Goal: Transaction & Acquisition: Download file/media

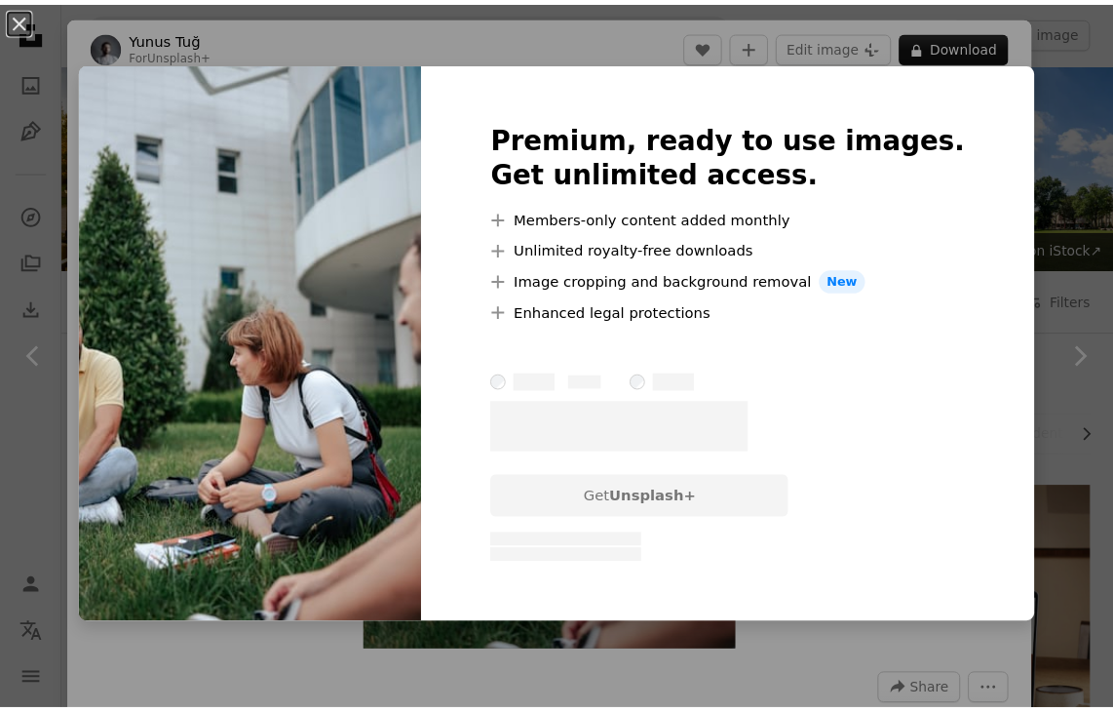
scroll to position [5437, 0]
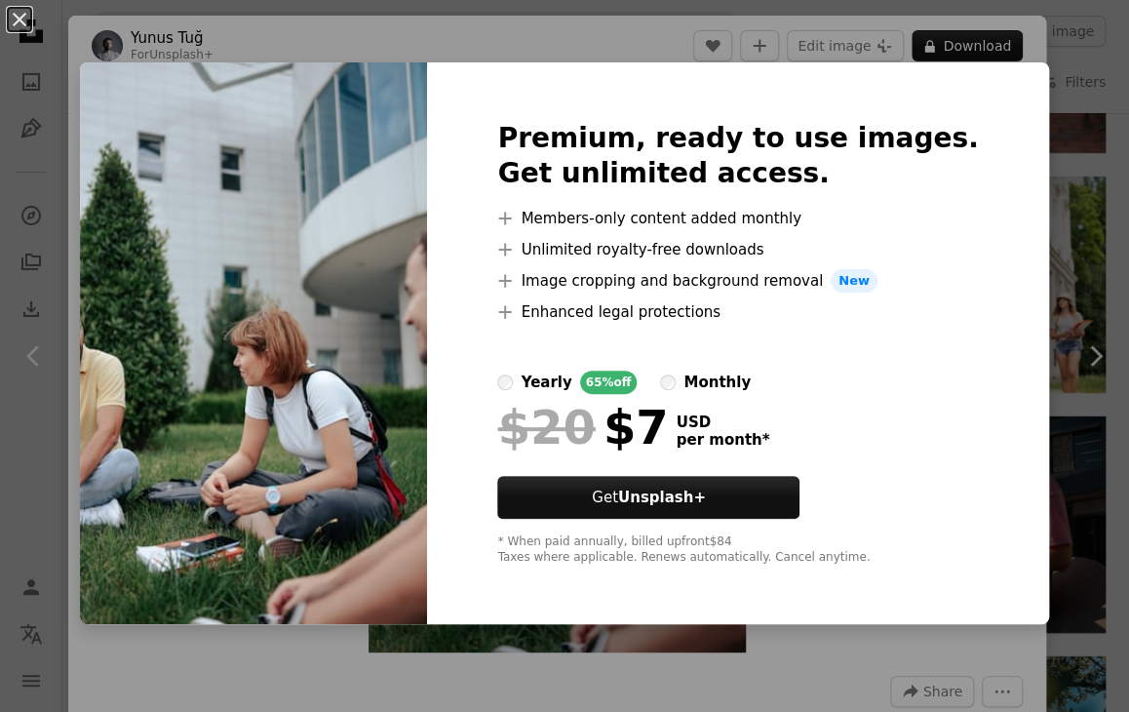
click at [1058, 223] on div "An X shape Premium, ready to use images. Get unlimited access. A plus sign Memb…" at bounding box center [564, 356] width 1129 height 712
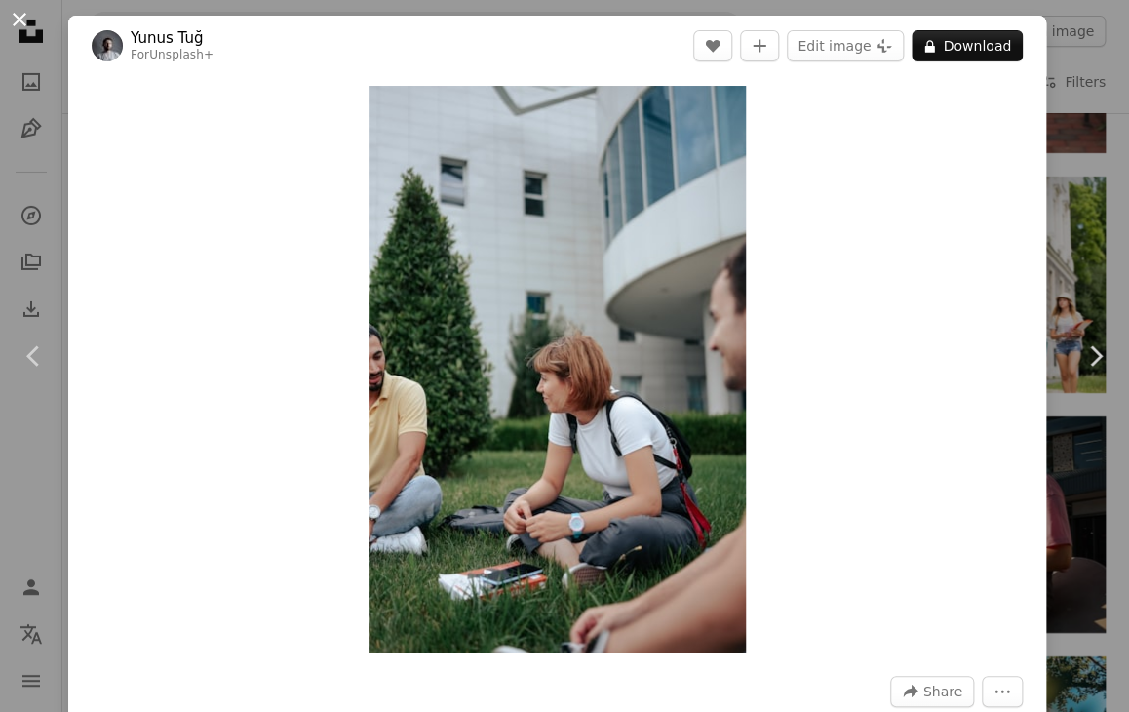
click at [23, 17] on button "An X shape" at bounding box center [19, 19] width 23 height 23
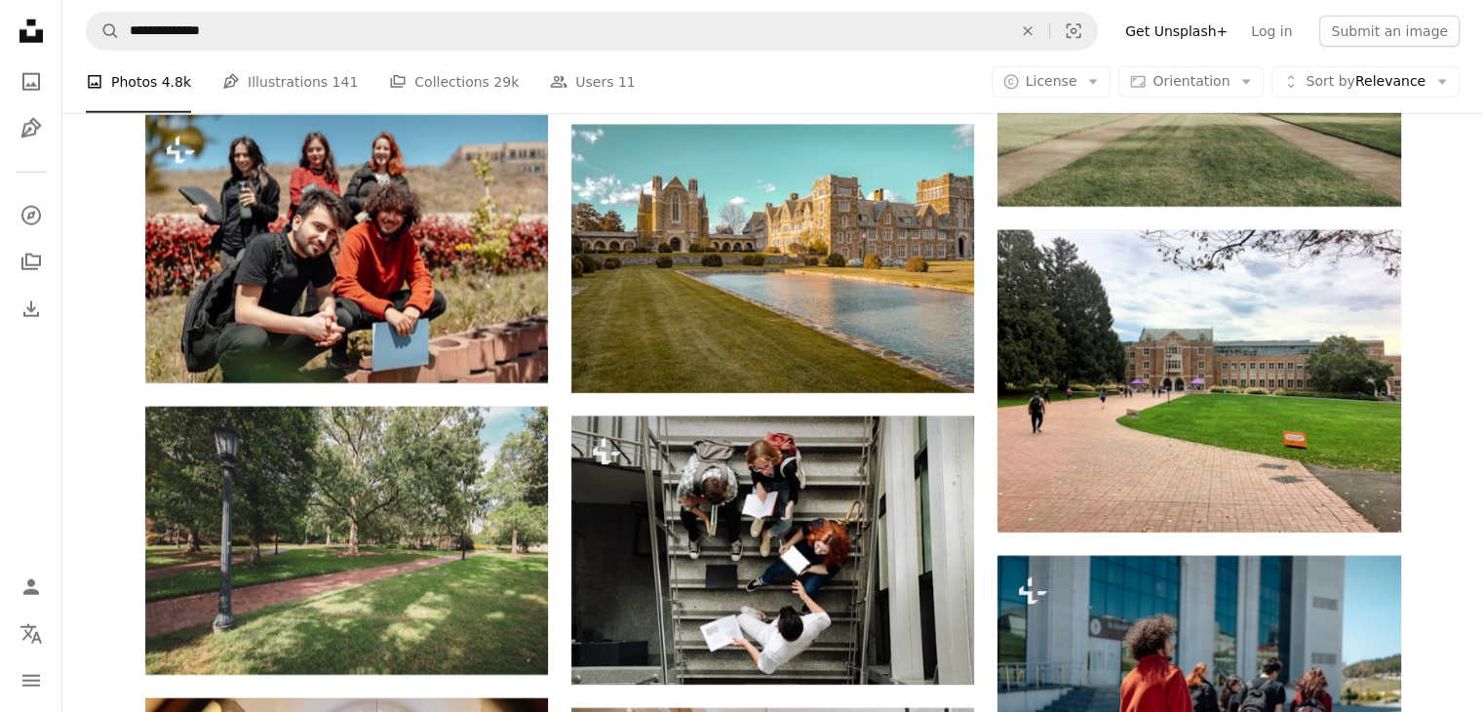
scroll to position [5224, 0]
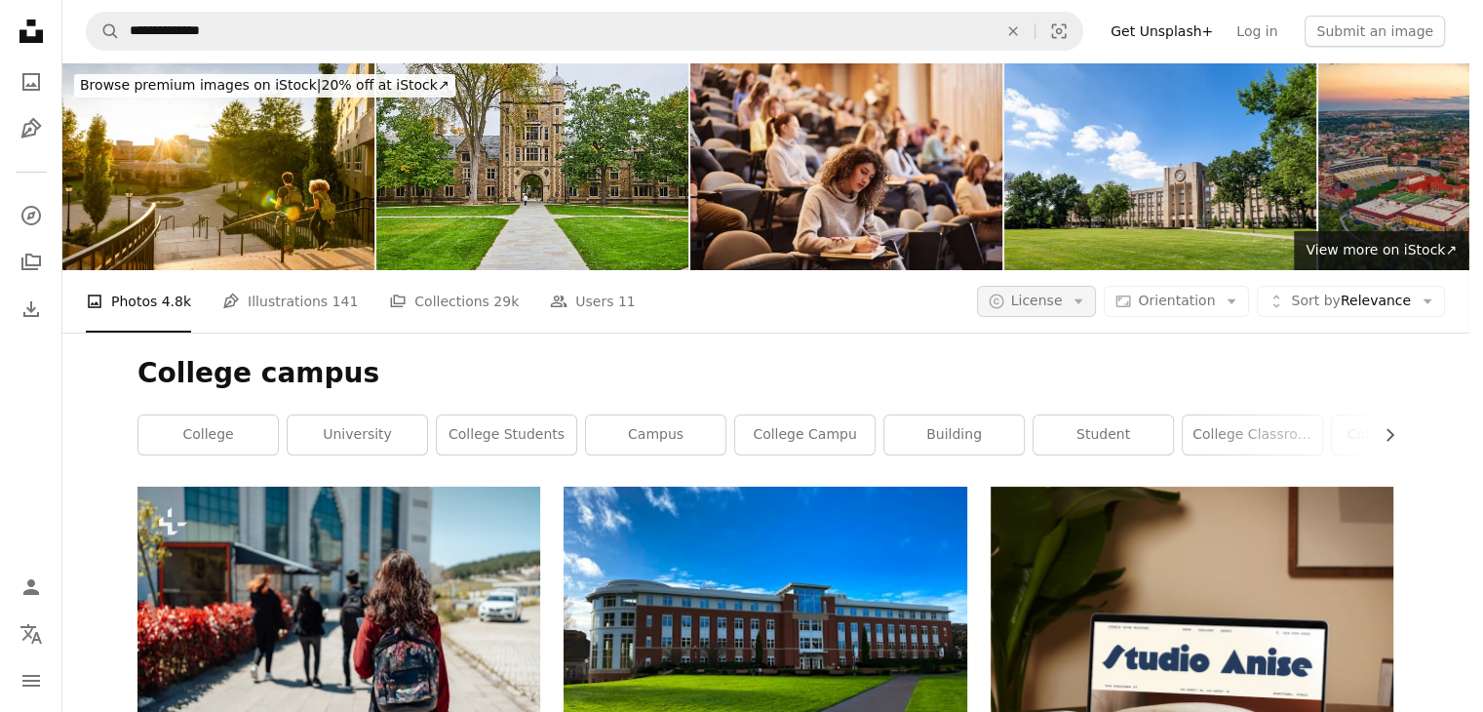
click at [1087, 293] on icon "Arrow down" at bounding box center [1079, 302] width 18 height 18
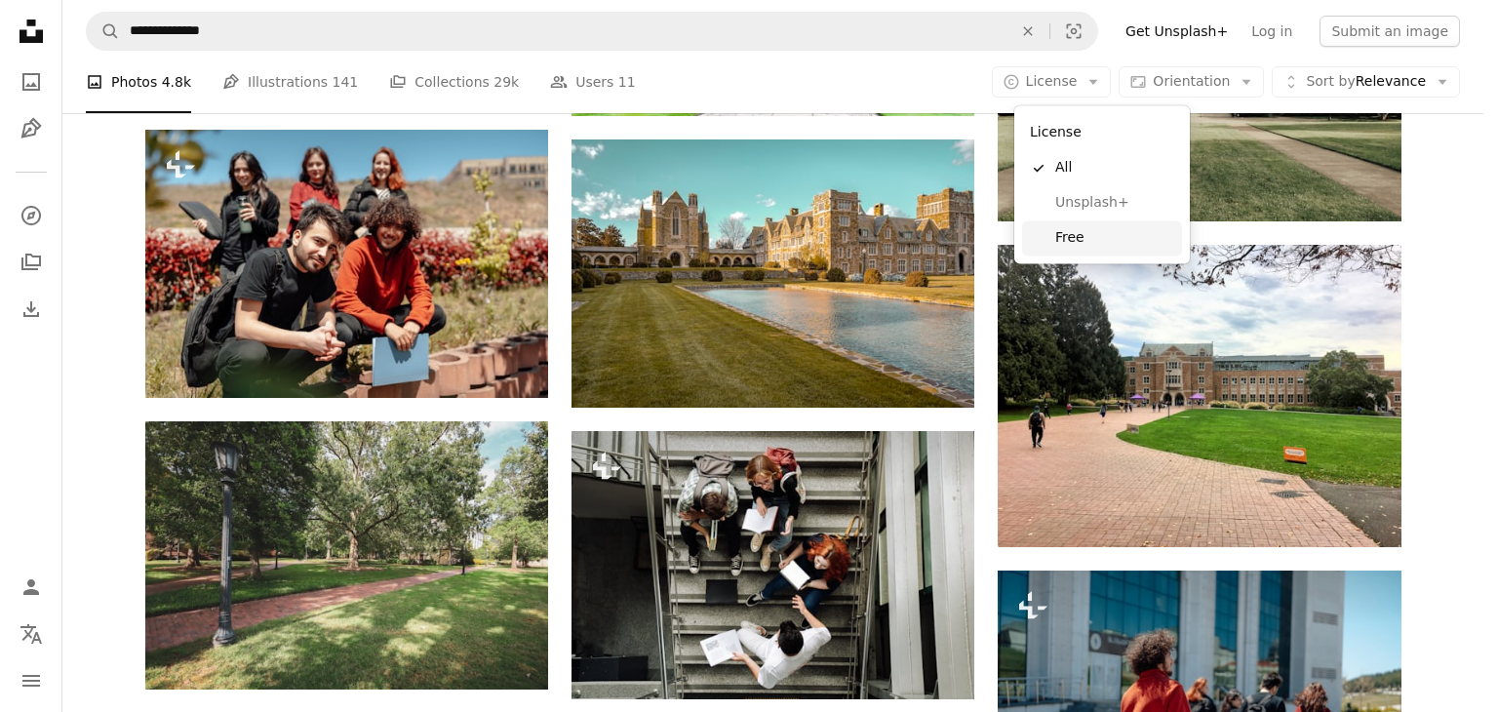
click at [1075, 237] on span "Free" at bounding box center [1114, 238] width 119 height 20
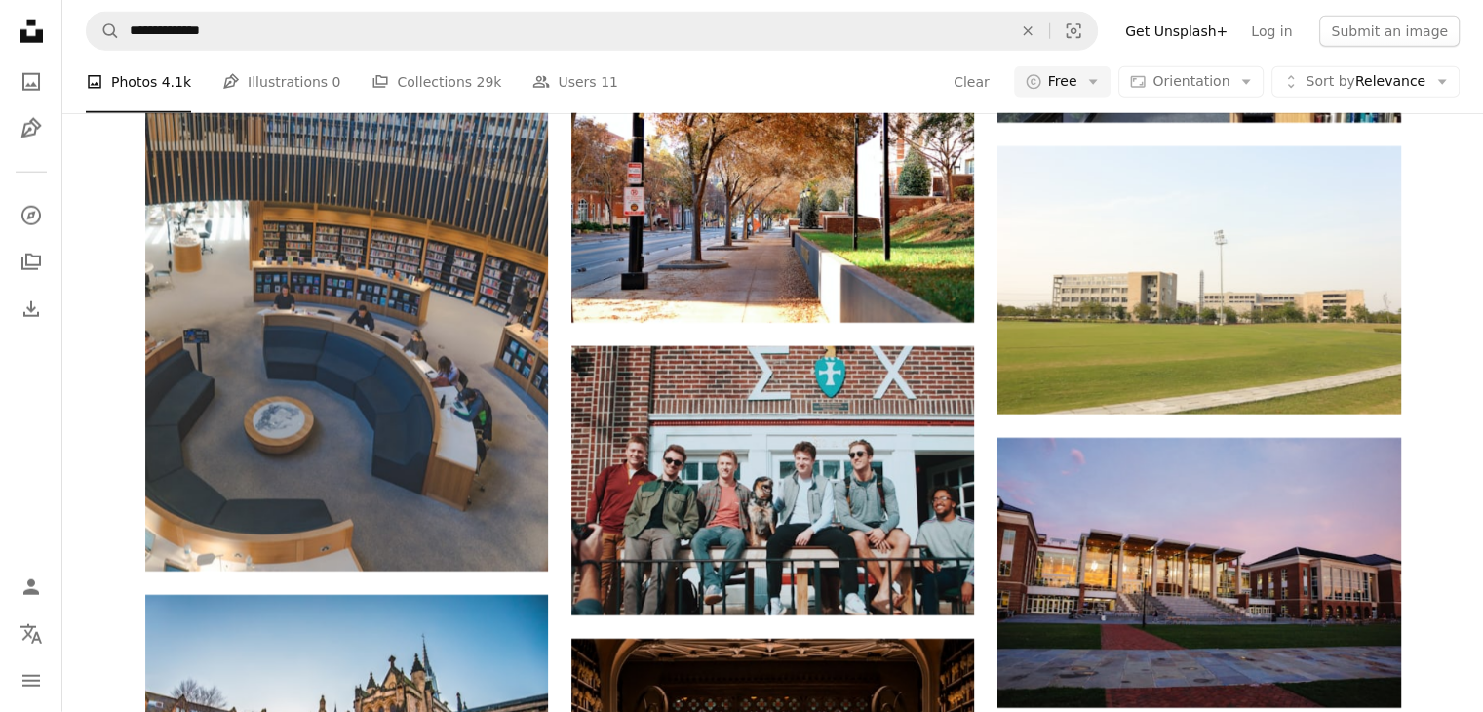
scroll to position [1884, 0]
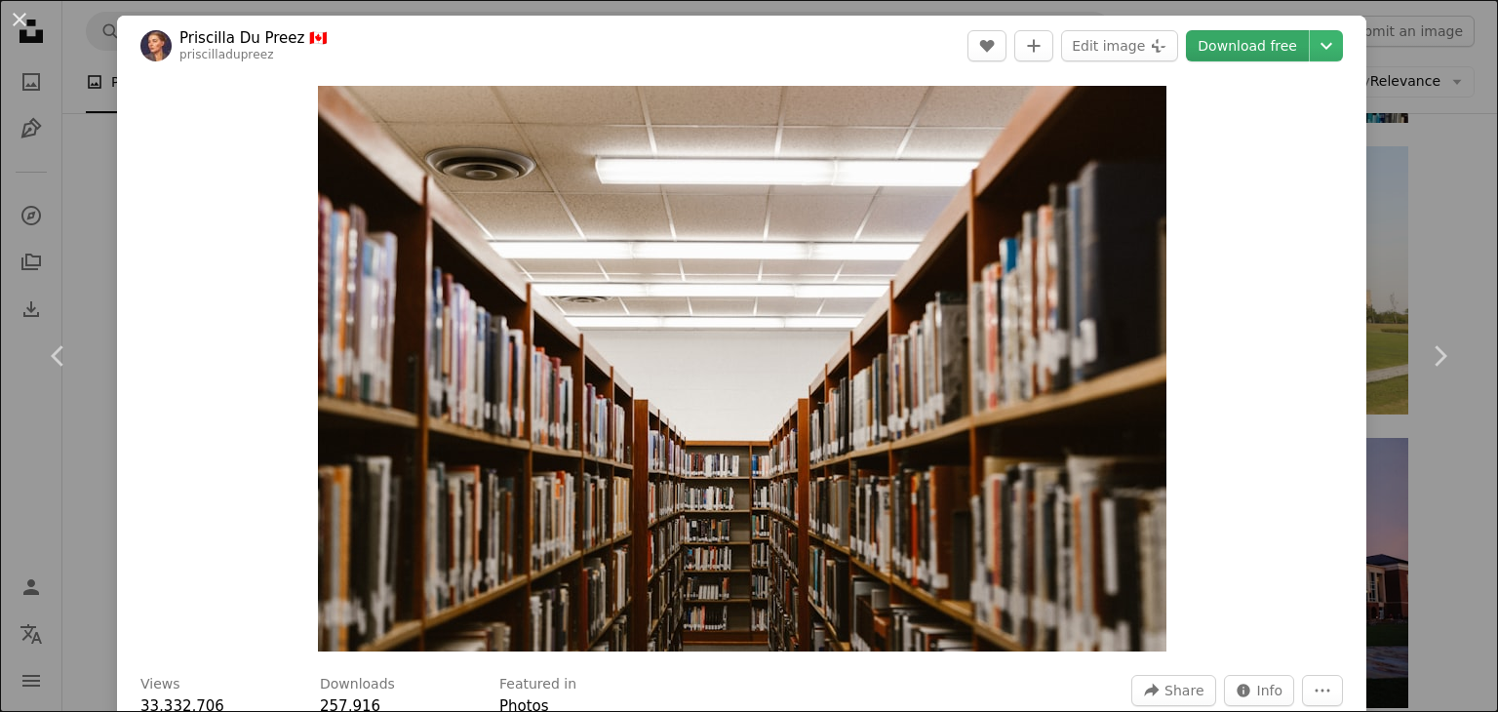
click at [1128, 43] on link "Download free" at bounding box center [1247, 45] width 123 height 31
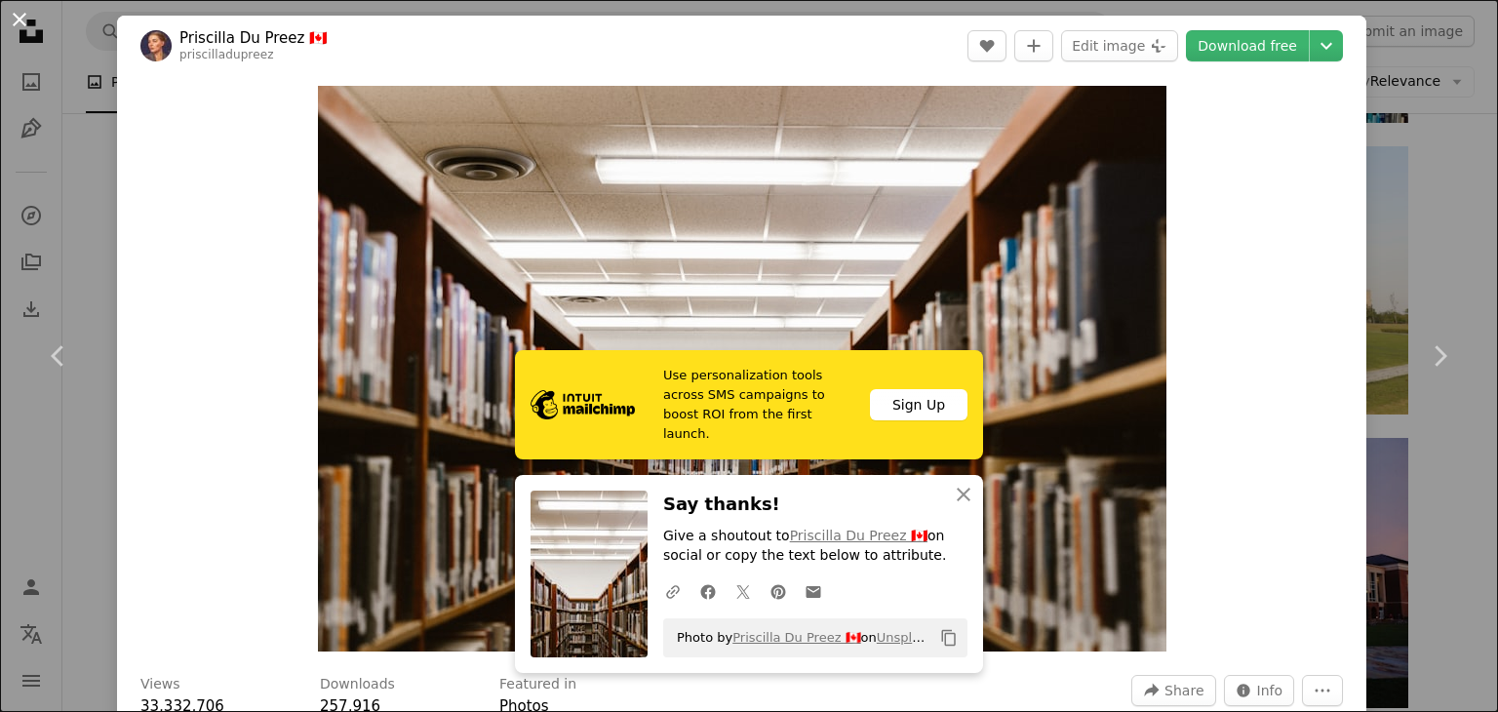
click at [24, 23] on button "An X shape" at bounding box center [19, 19] width 23 height 23
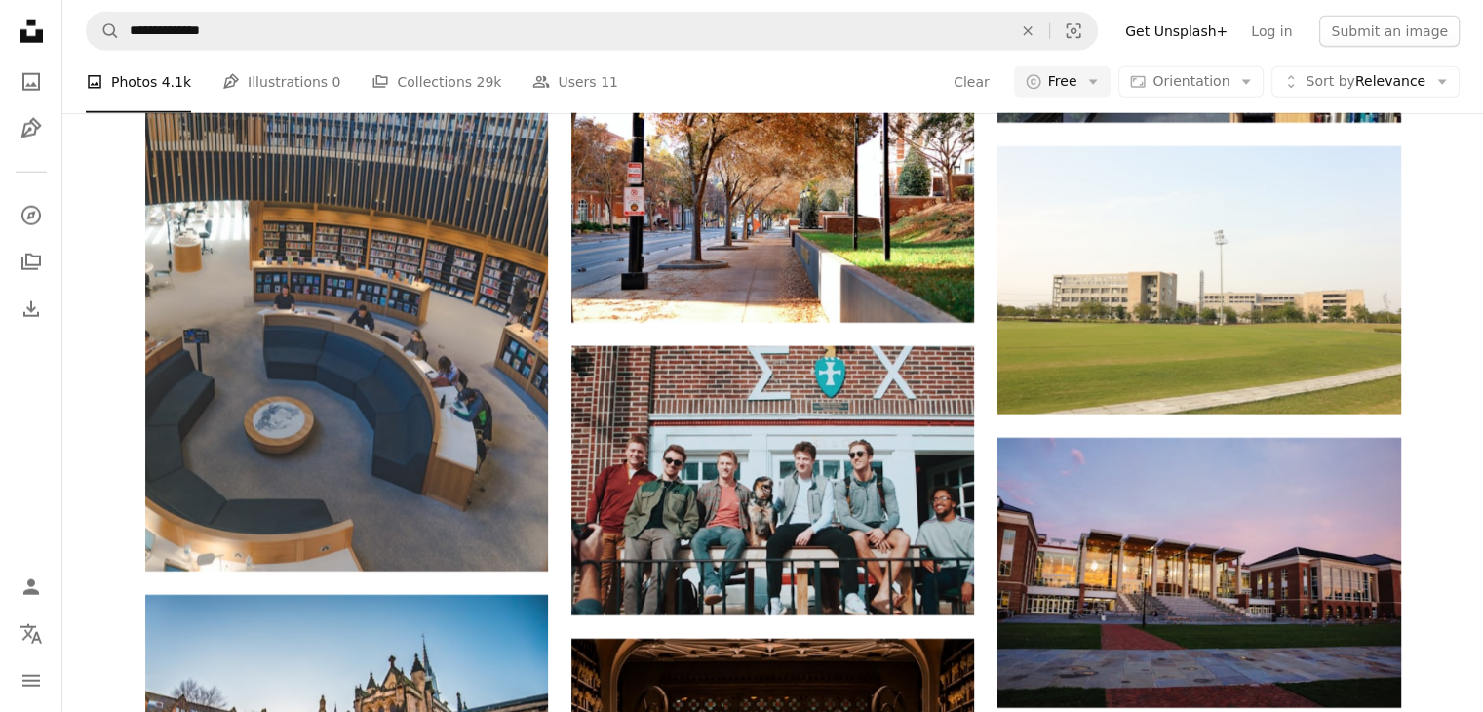
scroll to position [4550, 0]
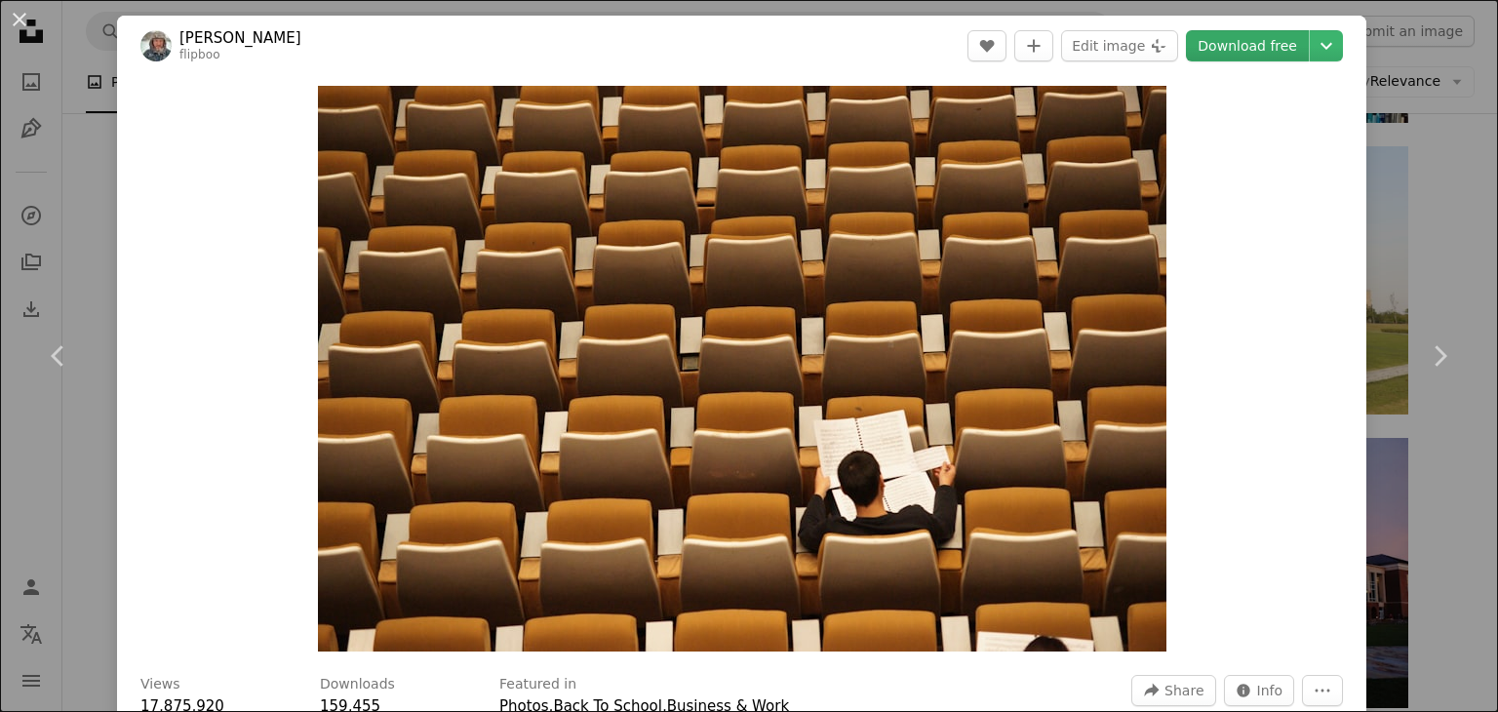
click at [1128, 44] on link "Download free" at bounding box center [1247, 45] width 123 height 31
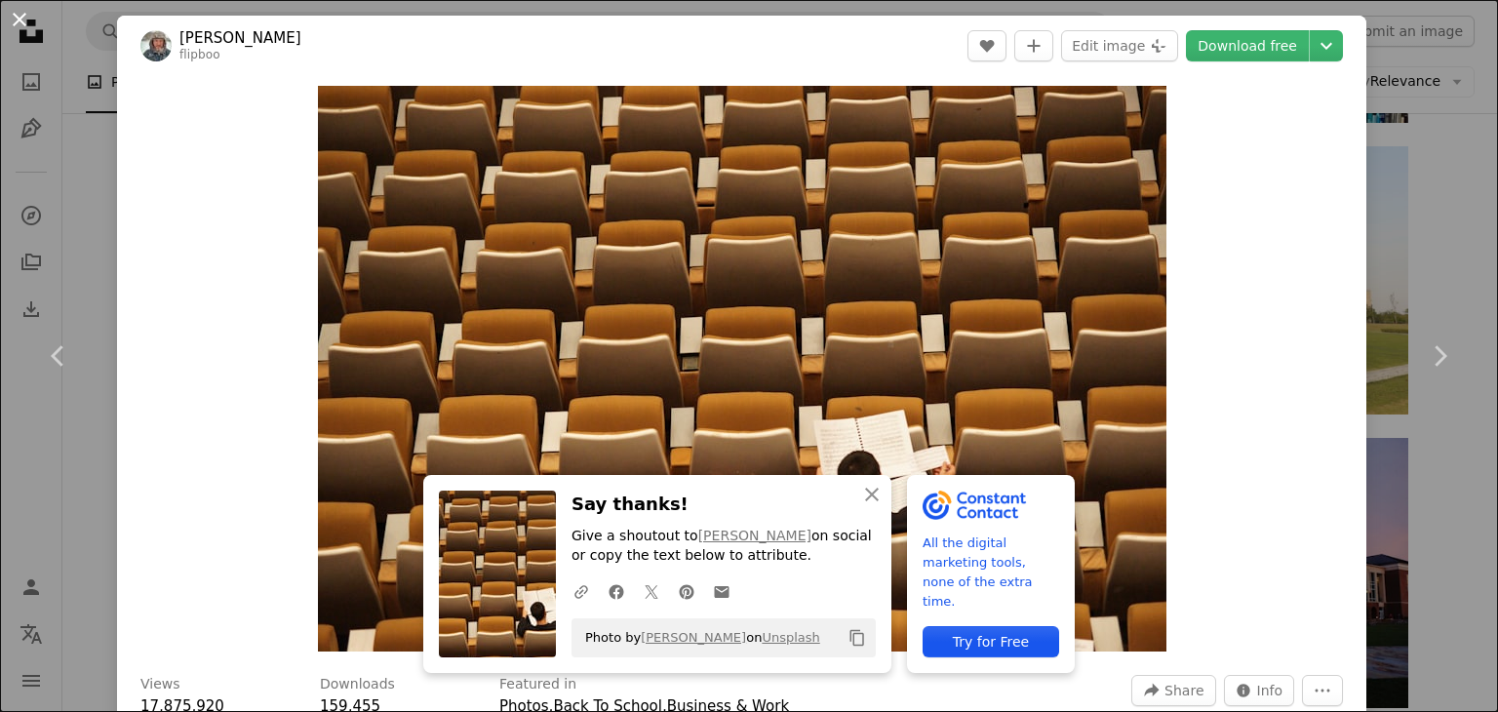
click at [20, 13] on button "An X shape" at bounding box center [19, 19] width 23 height 23
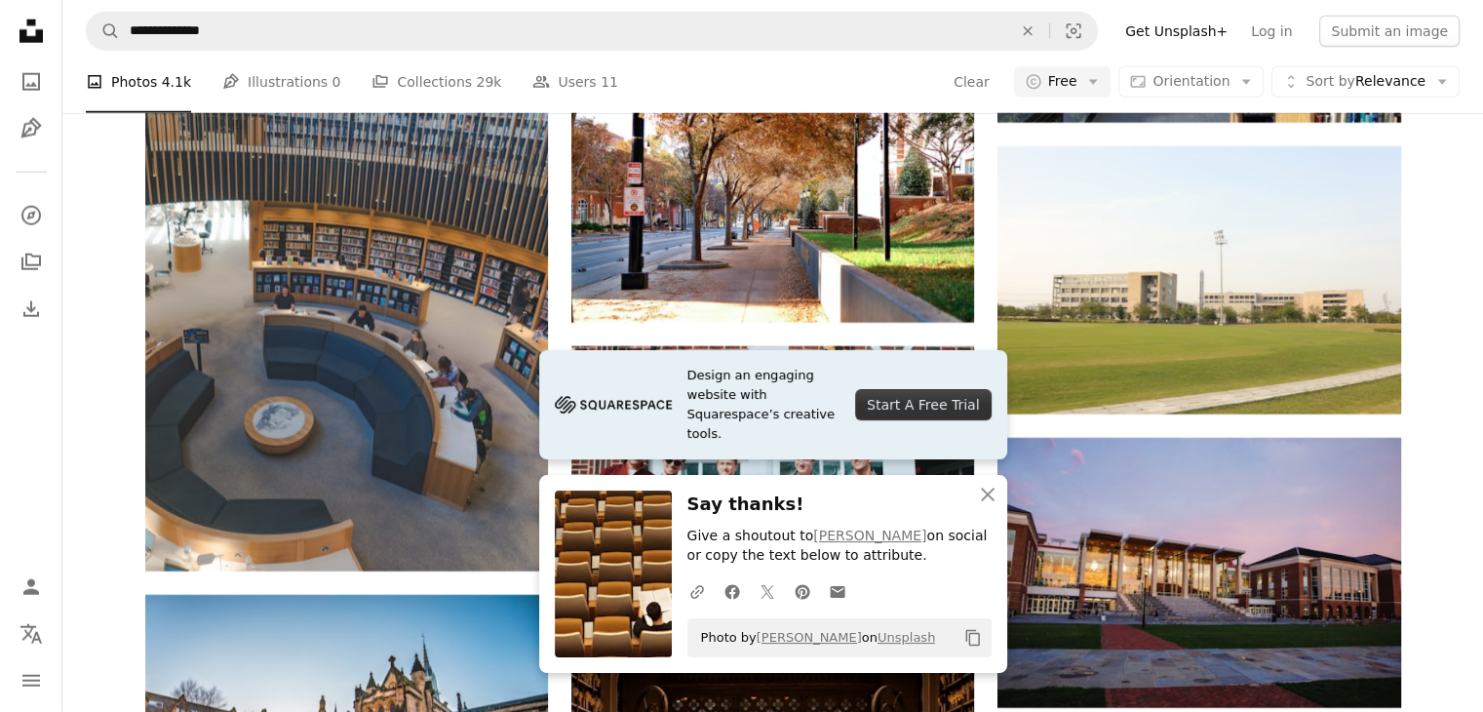
scroll to position [3968, 0]
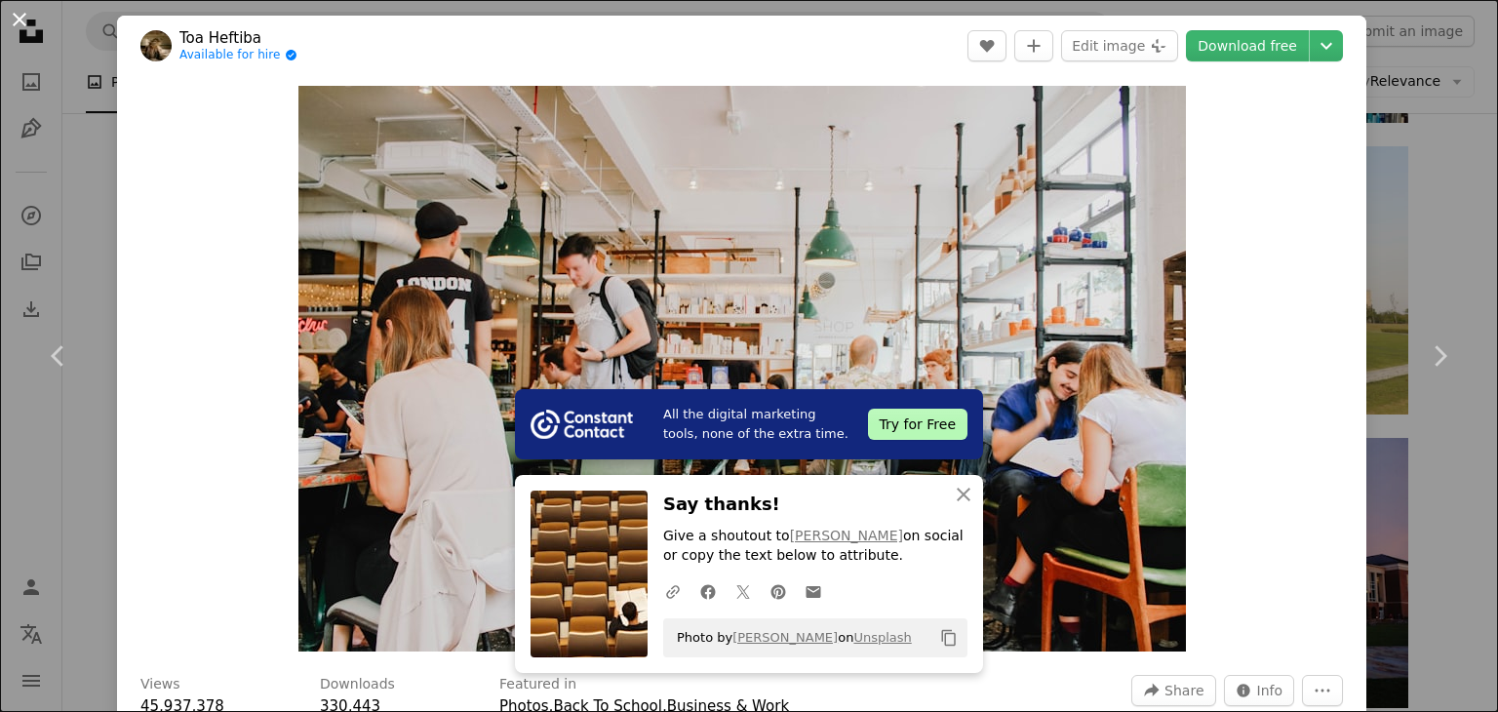
click at [16, 14] on button "An X shape" at bounding box center [19, 19] width 23 height 23
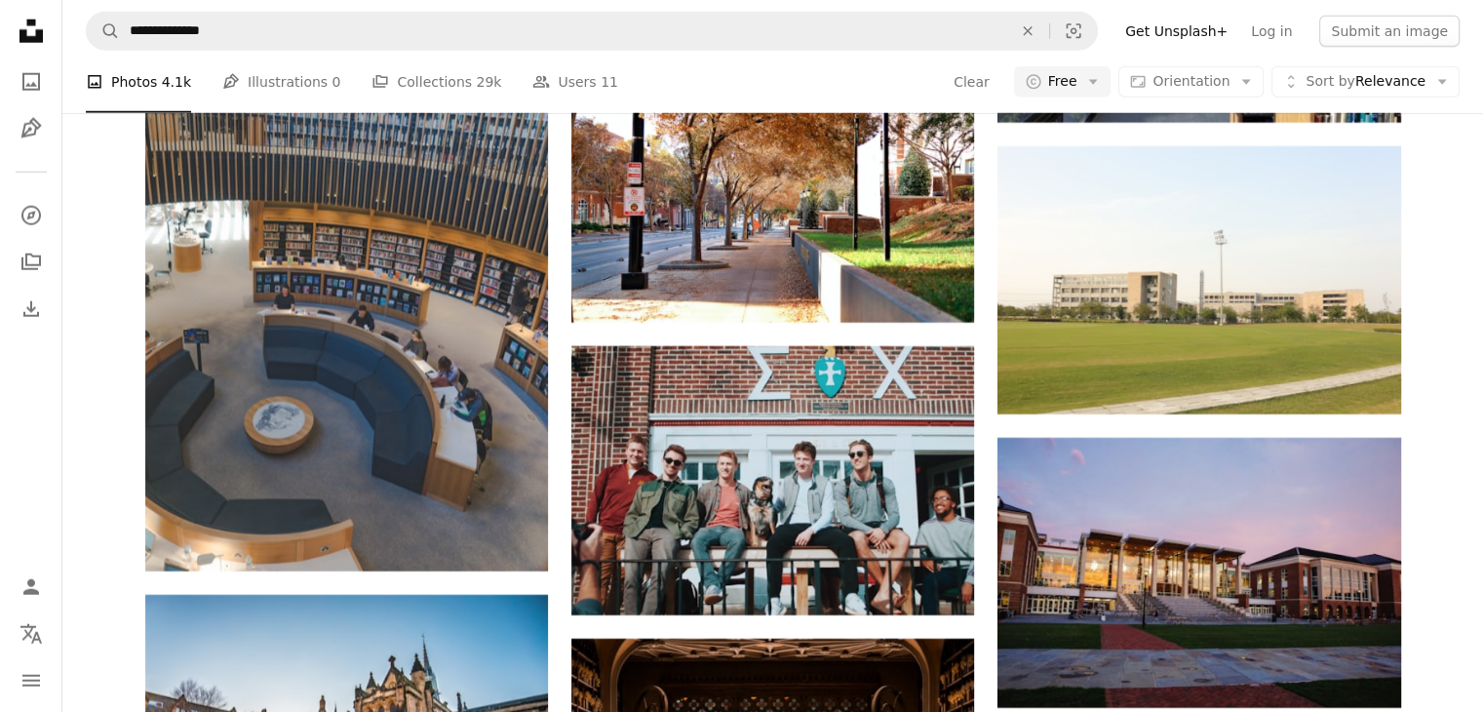
scroll to position [1971, 0]
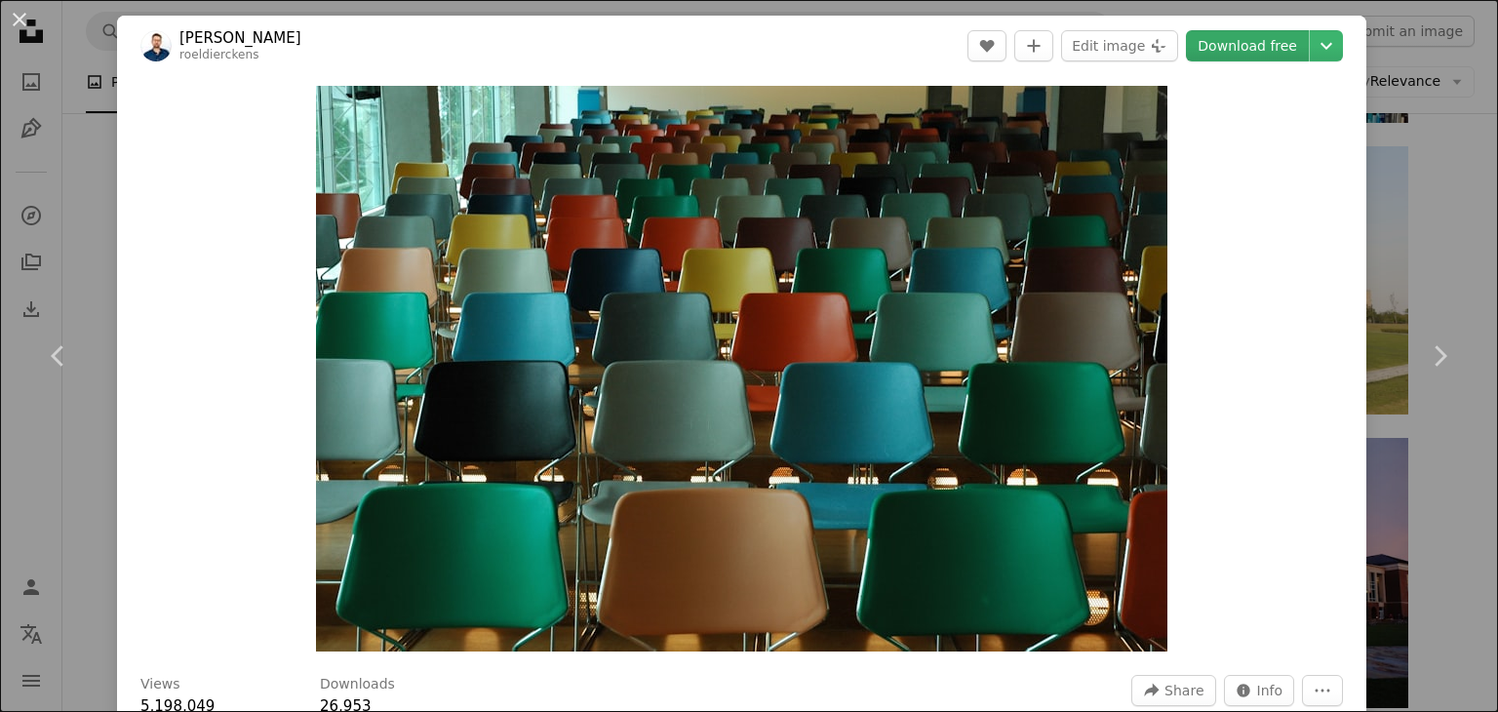
click at [1128, 47] on link "Download free" at bounding box center [1247, 45] width 123 height 31
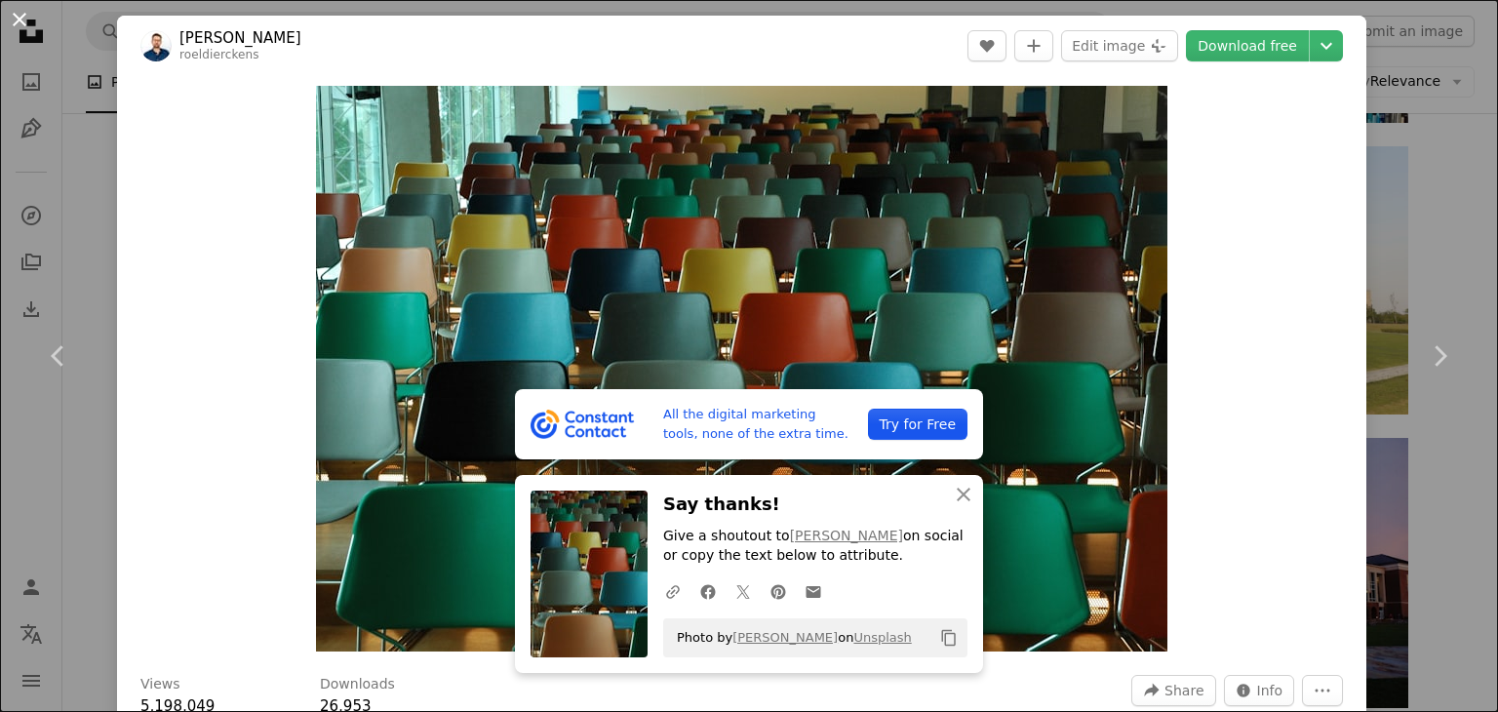
click at [20, 18] on button "An X shape" at bounding box center [19, 19] width 23 height 23
